Goal: Find specific page/section: Find specific page/section

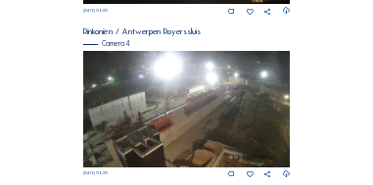
scroll to position [830, 0]
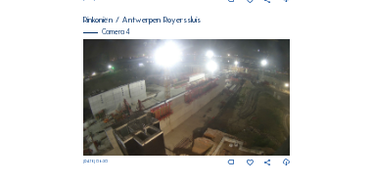
click at [198, 84] on img at bounding box center [186, 97] width 206 height 116
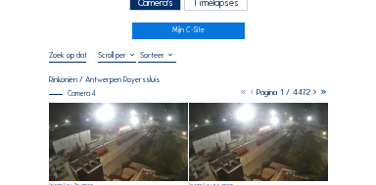
scroll to position [98, 0]
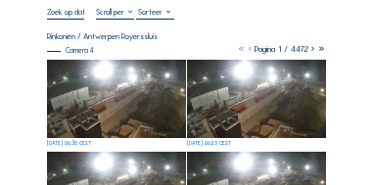
click at [132, 110] on img at bounding box center [116, 99] width 139 height 78
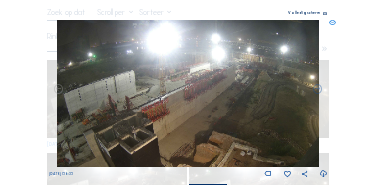
click at [297, 13] on icon at bounding box center [325, 14] width 4 height 5
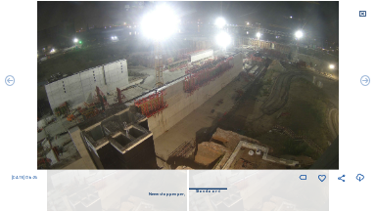
click at [297, 14] on icon at bounding box center [362, 14] width 8 height 8
